Goal: Information Seeking & Learning: Learn about a topic

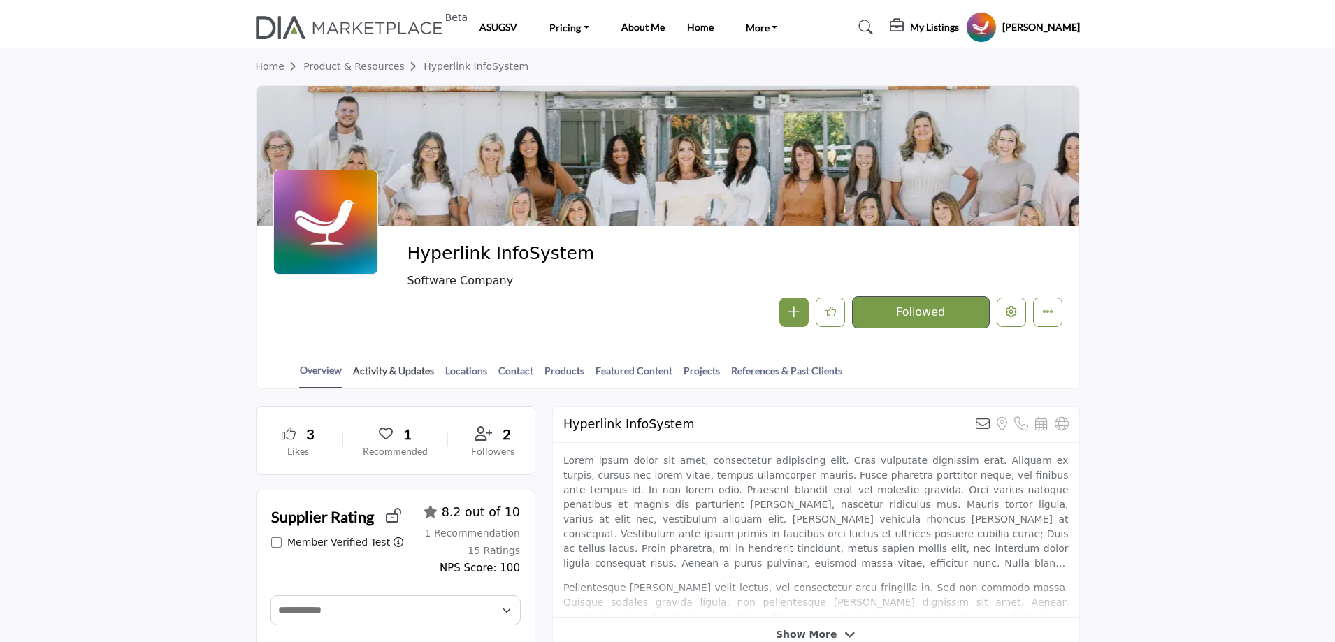
click at [423, 370] on link "Activity & Updates" at bounding box center [393, 375] width 82 height 24
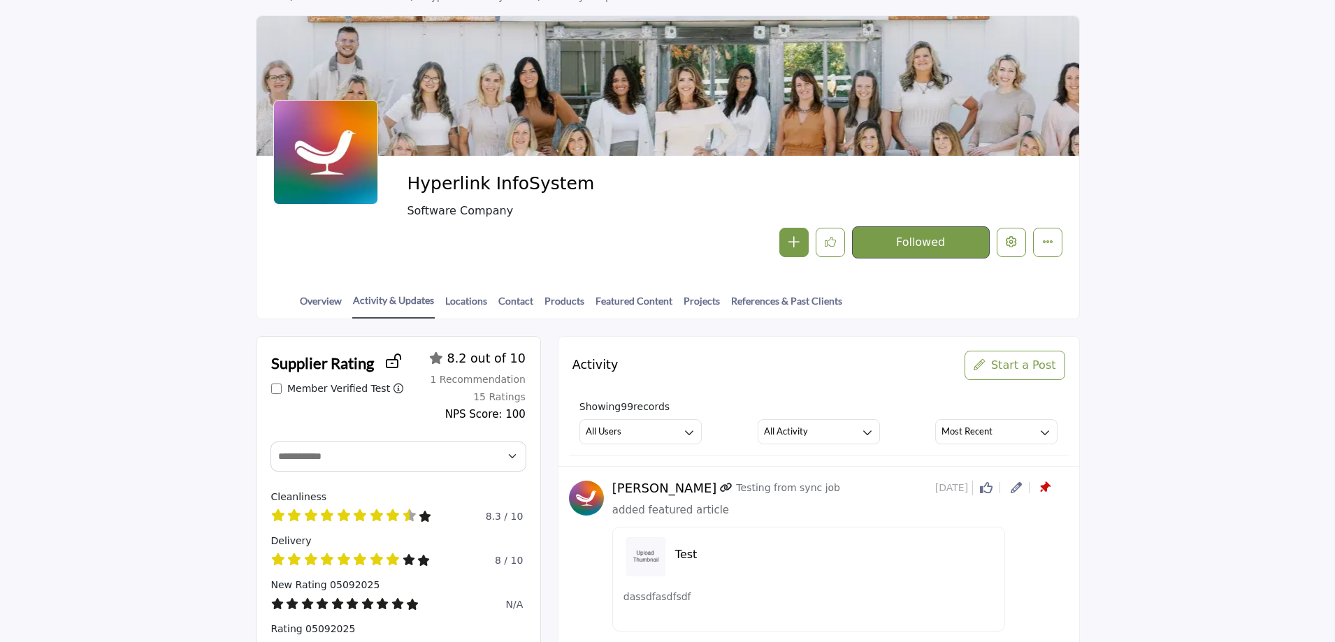
scroll to position [140, 0]
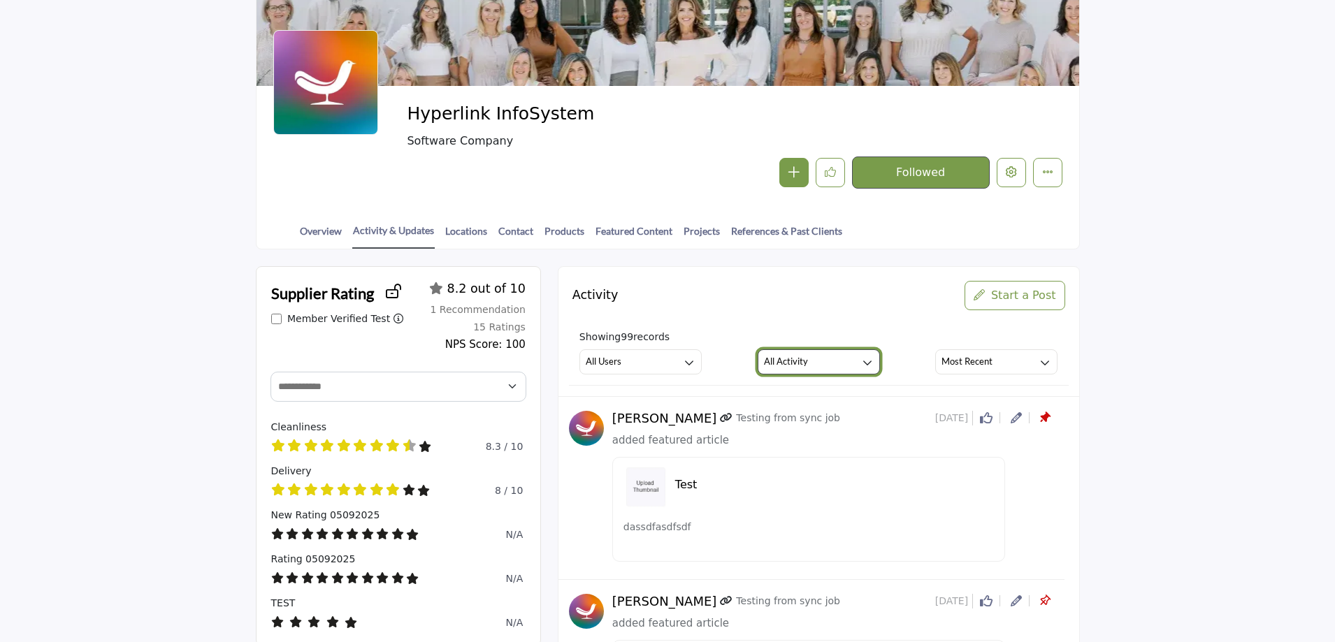
click at [831, 363] on button "All Activity" at bounding box center [818, 361] width 122 height 25
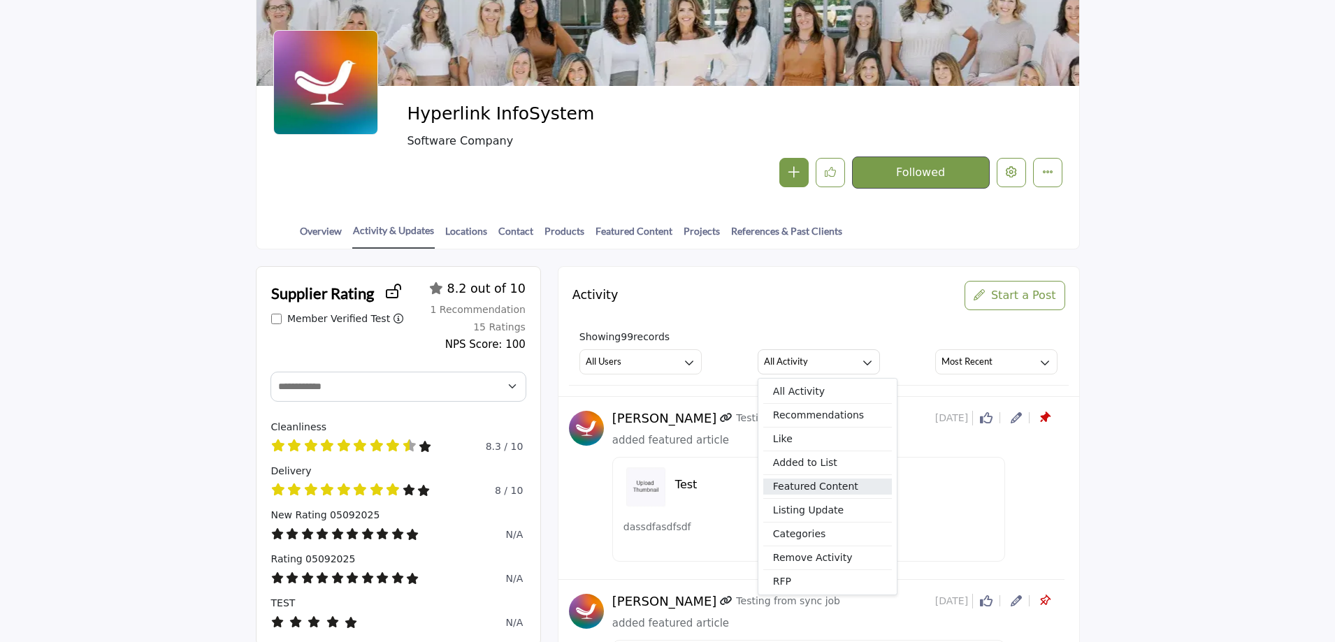
click at [847, 495] on span "Featured Content" at bounding box center [827, 487] width 129 height 16
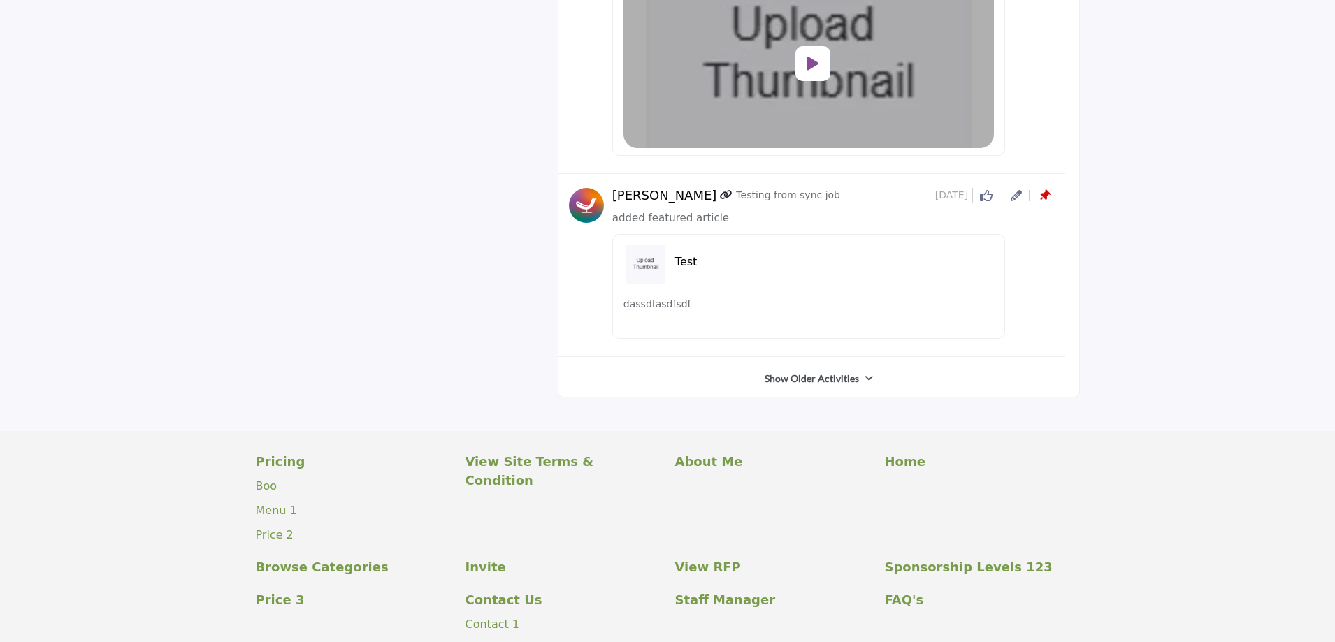
scroll to position [2416, 0]
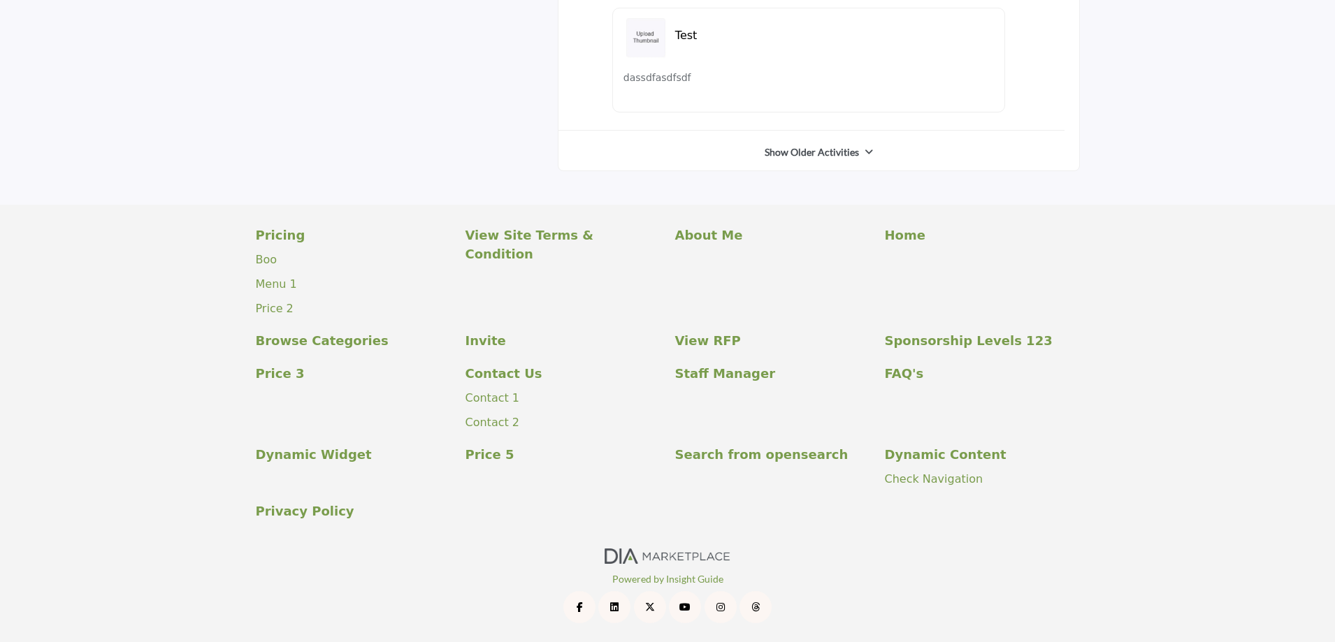
click at [815, 148] on link "Show Older Activities" at bounding box center [811, 152] width 94 height 14
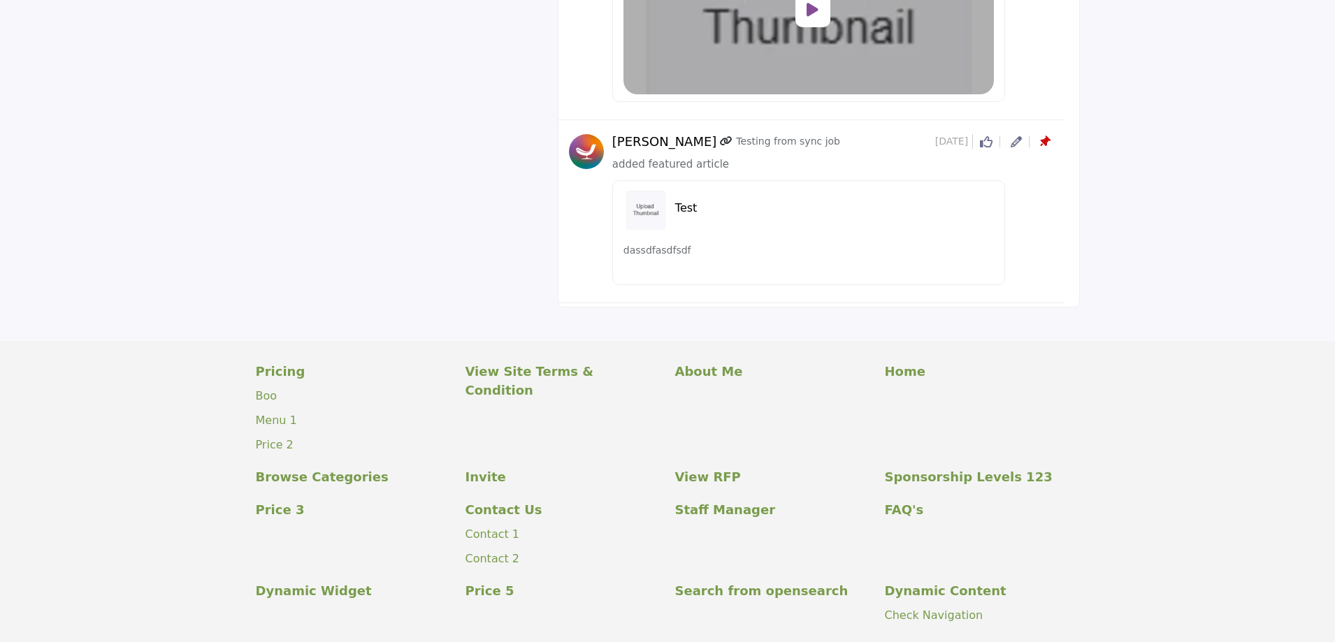
scroll to position [5891, 0]
drag, startPoint x: 611, startPoint y: 168, endPoint x: 725, endPoint y: 167, distance: 113.9
click at [725, 167] on div "[PERSON_NAME] Testing from sync job [DATE] Click to Like this activity 0 0 adde…" at bounding box center [811, 215] width 485 height 158
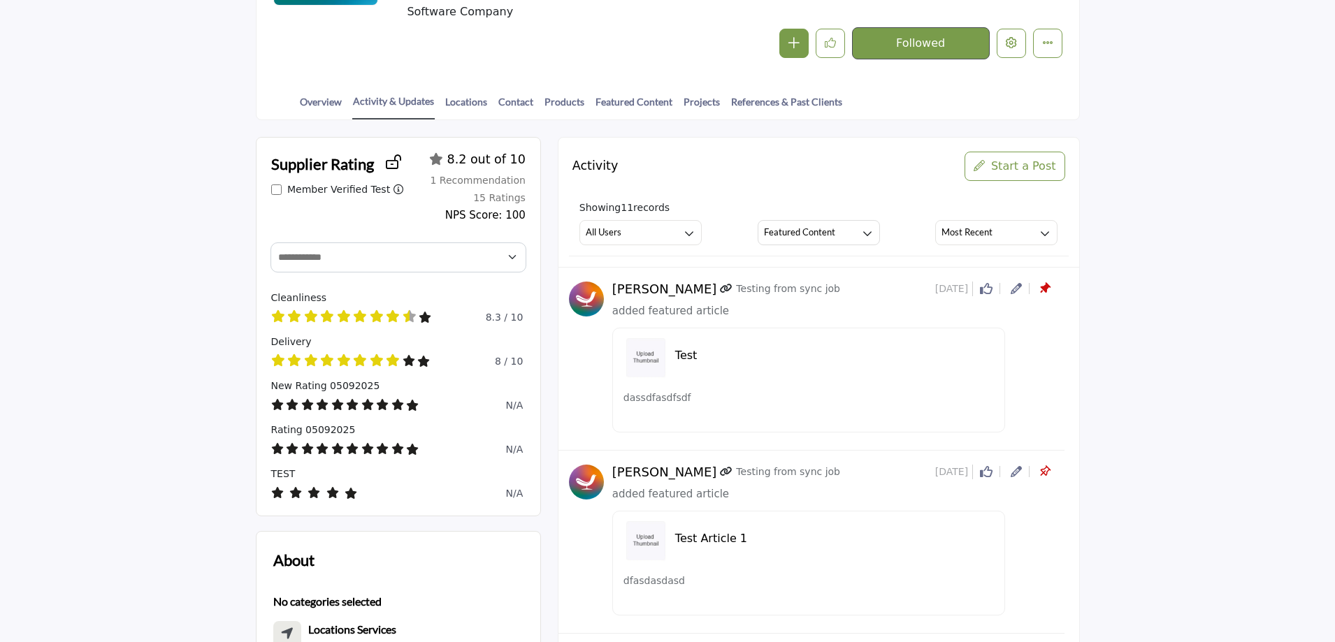
scroll to position [261, 0]
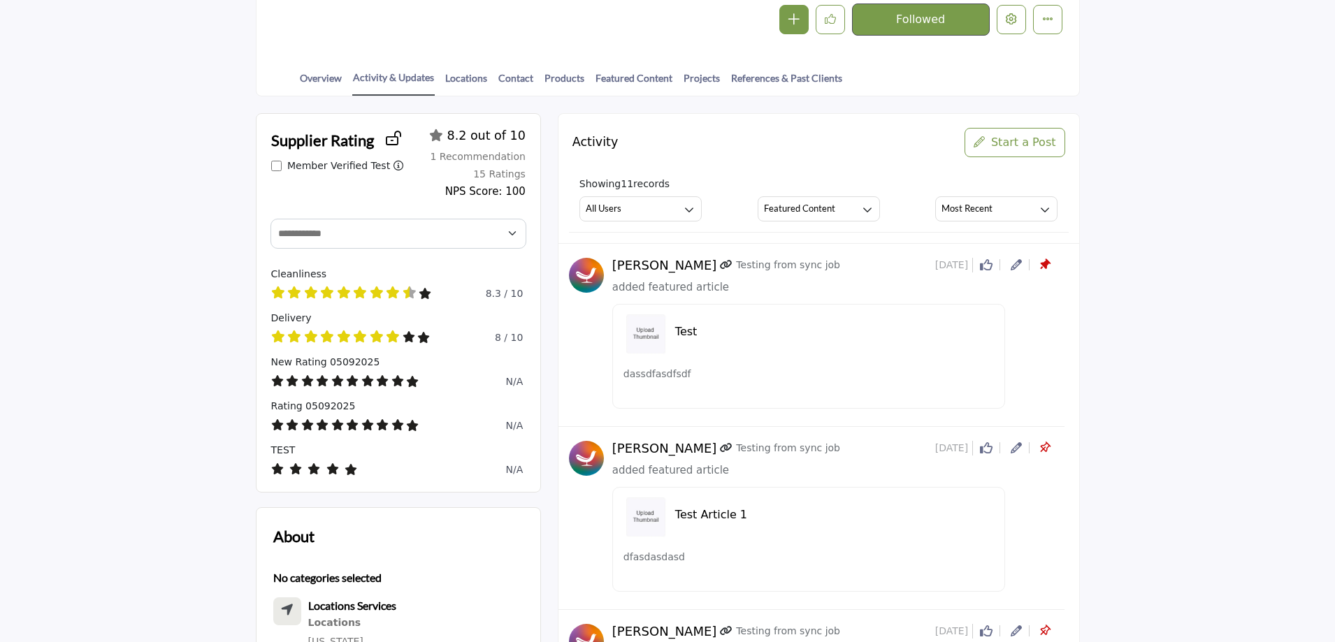
scroll to position [279, 0]
